Goal: Task Accomplishment & Management: Use online tool/utility

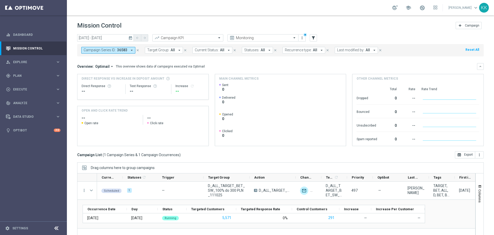
scroll to position [23, 0]
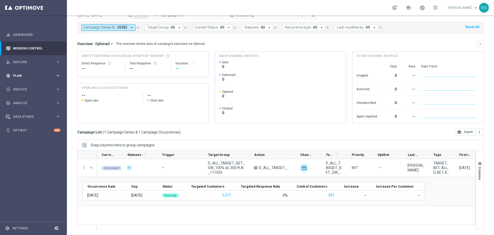
click at [24, 74] on span "Plan" at bounding box center [34, 75] width 42 height 3
click at [22, 84] on link "Target Groups" at bounding box center [33, 86] width 40 height 4
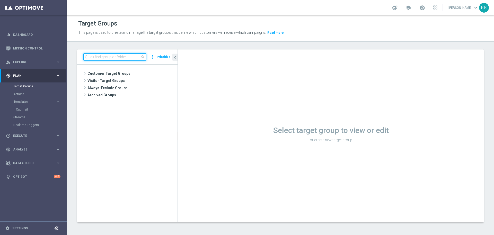
click at [127, 58] on input at bounding box center [114, 56] width 63 height 7
click at [118, 58] on input at bounding box center [114, 56] width 63 height 7
paste input "D_ALL_TARGET_BET_SW_100% do 300 PLN_111025_SMS"
type input "D_ALL_TARGET_BET_SW_100% do 300 PLN_111025_SMS"
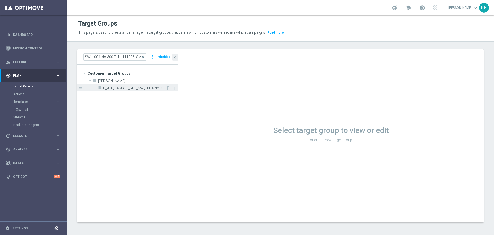
click at [115, 85] on div "insert_drive_file D_ALL_TARGET_BET_SW_100% do 300 PLN_111025_SMS" at bounding box center [132, 87] width 68 height 7
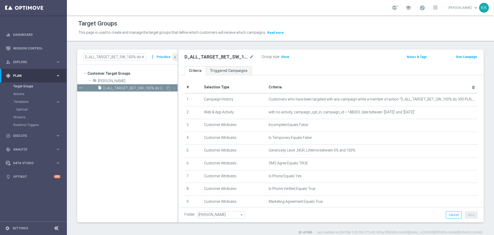
click at [133, 88] on span "D_ALL_TARGET_BET_SW_100% do 300 PLN_111025_SMS" at bounding box center [134, 88] width 63 height 4
click at [286, 56] on span "Show" at bounding box center [285, 57] width 8 height 4
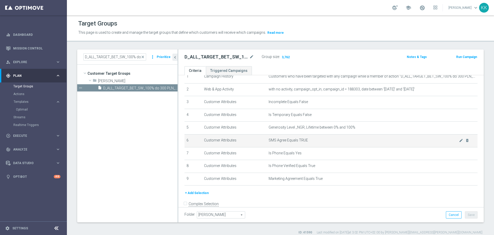
scroll to position [32, 0]
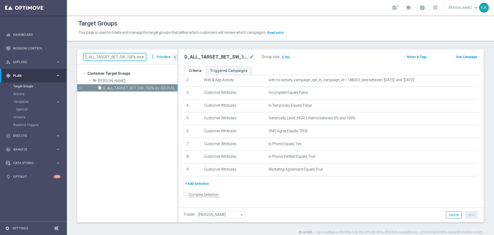
click at [116, 57] on input "D_ALL_TARGET_BET_SW_100% do 300 PLN_111025_SMS" at bounding box center [114, 56] width 63 height 7
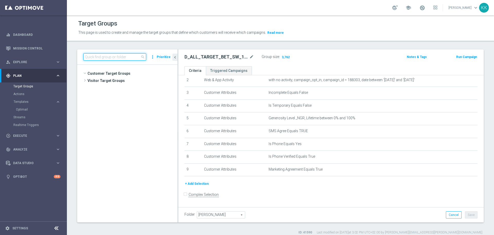
scroll to position [2150, 0]
paste input "ZE_091025_SMS"
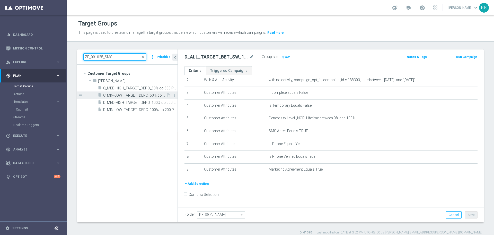
type input "ZE_091025_SMS"
click at [118, 93] on span "C_MIN-LOW_TARGET_DEPO_50% do 200 PLN_PLMECZE_091025_SMS" at bounding box center [134, 95] width 63 height 4
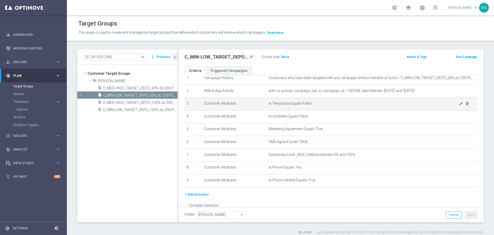
scroll to position [32, 0]
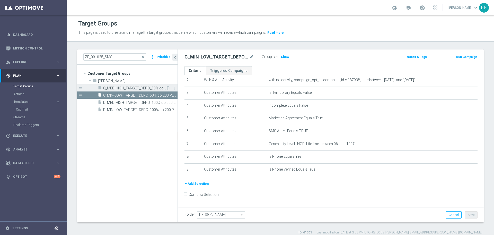
click at [135, 90] on div "insert_drive_file C_MED-HIGH_TARGET_DEPO_50% do 500 PLN_PLMECZE_091025_SMS" at bounding box center [132, 87] width 68 height 7
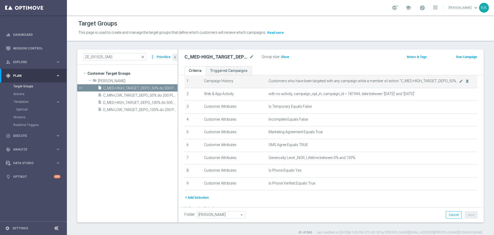
scroll to position [32, 0]
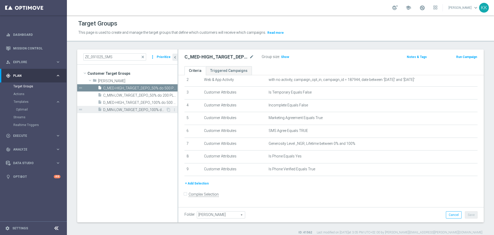
click at [131, 110] on span "D_MIN-LOW_TARGET_DEPO_100% do 200 PLN_PLMECZE_091025_SMS" at bounding box center [134, 110] width 63 height 4
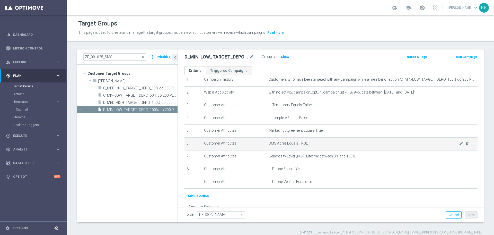
scroll to position [32, 0]
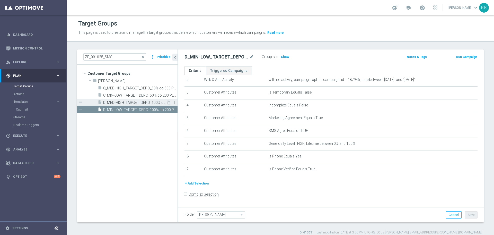
click at [145, 104] on span "D_MED-HIGH_TARGET_DEPO_100% do 500 PLN_PLMECZE_091025_SMS" at bounding box center [134, 102] width 63 height 4
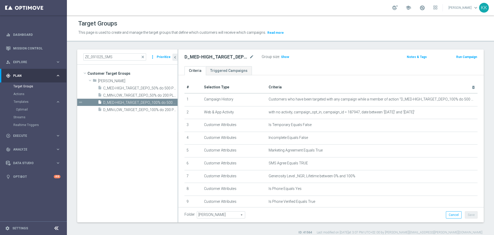
scroll to position [32, 0]
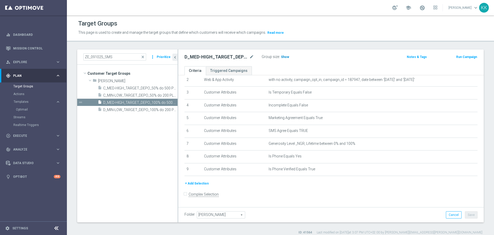
click at [281, 59] on h3 "Show" at bounding box center [285, 57] width 9 height 6
click at [24, 96] on link "Actions" at bounding box center [33, 94] width 40 height 4
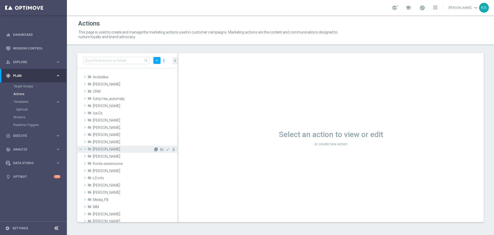
click at [154, 148] on icon "library_add" at bounding box center [156, 149] width 4 height 4
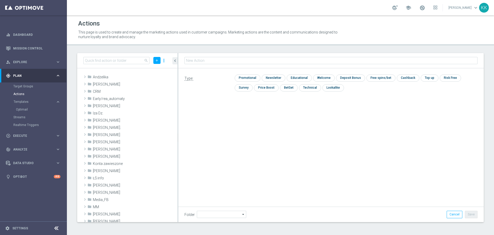
type input "[PERSON_NAME]"
type input "D_ALL_TARGET_BET_SW_100% do 300 PLN_111025_SMS"
click at [256, 75] on input "checkbox" at bounding box center [247, 77] width 24 height 7
checkbox input "true"
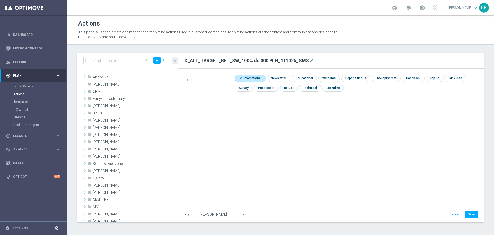
click at [294, 145] on div "Type: check Promotional check Newsletter check Educational check Welcome check …" at bounding box center [331, 126] width 306 height 116
click at [475, 214] on button "Save" at bounding box center [471, 214] width 13 height 7
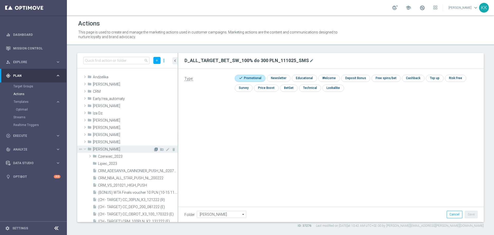
click at [154, 150] on icon "library_add" at bounding box center [156, 149] width 4 height 4
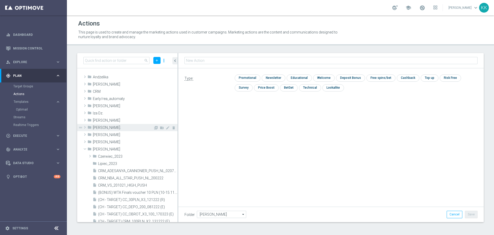
type input "C_MIN-LOW_TARGET_DEPO_50% do 200 PLN_PLMECZE_091025_SMS"
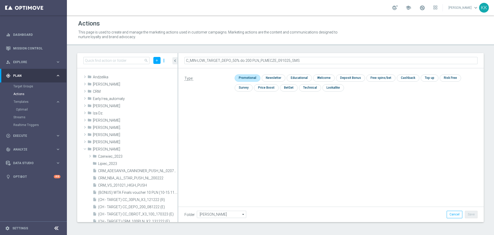
click at [253, 75] on input "checkbox" at bounding box center [247, 77] width 24 height 7
checkbox input "true"
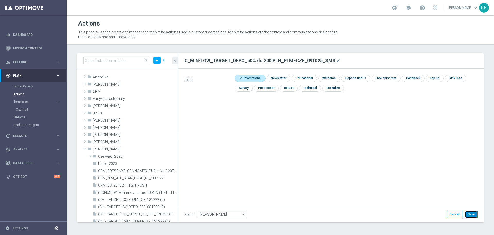
click at [469, 211] on button "Save" at bounding box center [471, 214] width 13 height 7
click at [154, 149] on icon "library_add" at bounding box center [156, 149] width 4 height 4
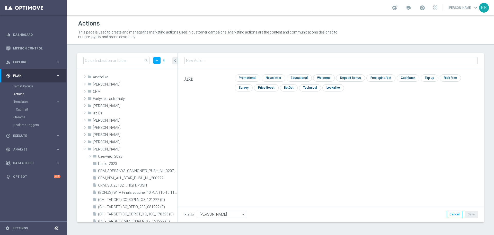
type input "C_MED-HIGH_TARGET_DEPO_50% do 500 PLN_PLMECZE_091025_SMS"
click at [254, 75] on input "checkbox" at bounding box center [247, 77] width 24 height 7
checkbox input "true"
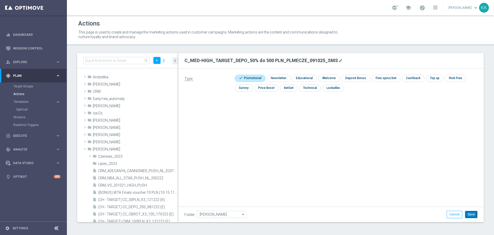
click at [474, 212] on button "Save" at bounding box center [471, 214] width 13 height 7
click at [154, 148] on icon "library_add" at bounding box center [156, 149] width 4 height 4
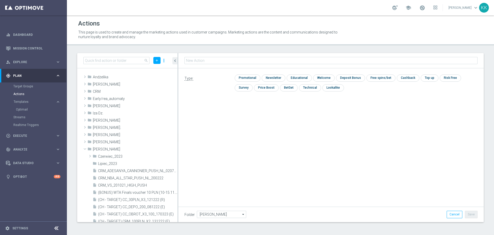
type input "D_MIN-LOW_TARGET_DEPO_100% do 200 PLN_PLMECZE_091025_SMS"
click at [257, 78] on input "checkbox" at bounding box center [247, 77] width 24 height 7
checkbox input "true"
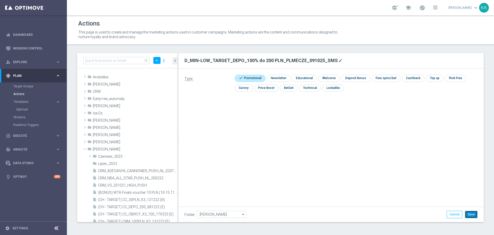
click at [470, 211] on button "Save" at bounding box center [471, 214] width 13 height 7
click at [154, 150] on icon "library_add" at bounding box center [156, 149] width 4 height 4
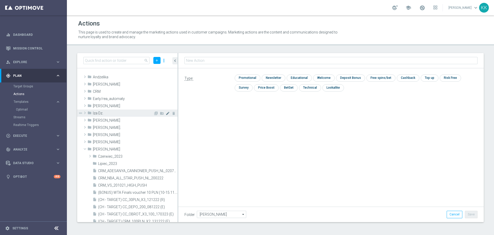
type input "D_MED-HIGH_TARGET_DEPO_100% do 500 PLN_PLMECZE_091025_SMS"
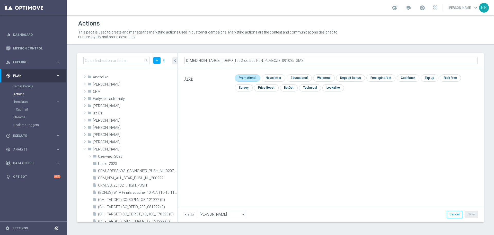
click at [246, 79] on input "checkbox" at bounding box center [247, 77] width 24 height 7
checkbox input "true"
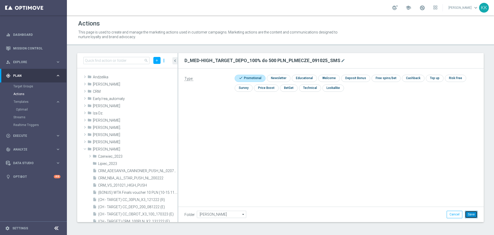
click at [473, 214] on button "Save" at bounding box center [471, 214] width 13 height 7
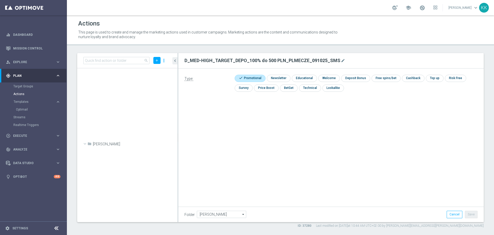
scroll to position [16703, 0]
